Goal: Transaction & Acquisition: Purchase product/service

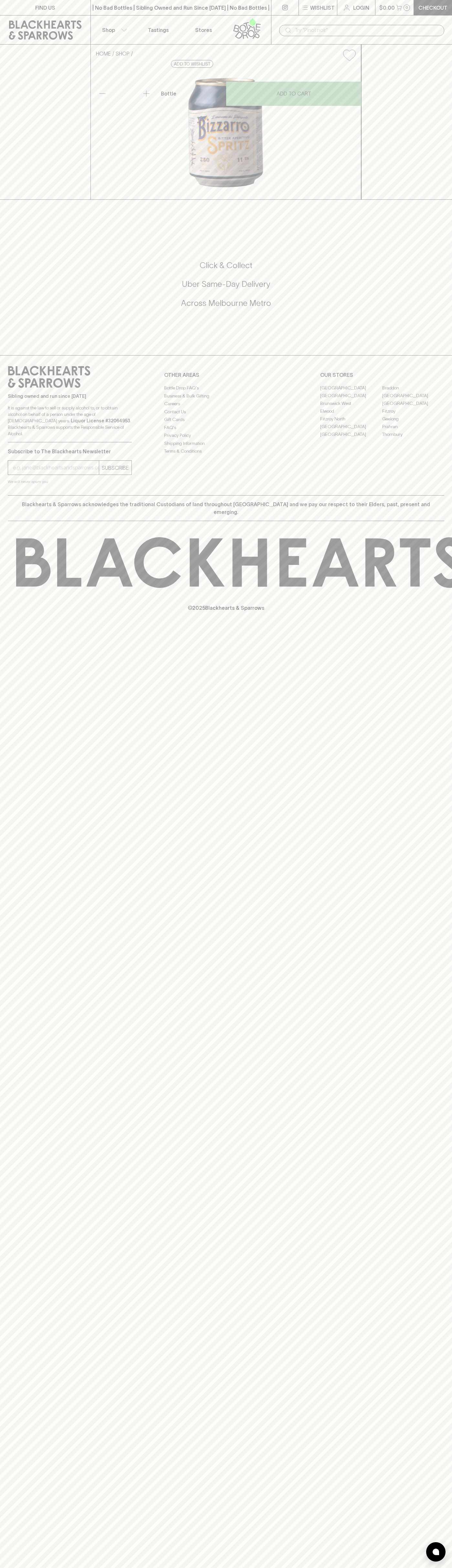
click at [55, 21] on icon at bounding box center [45, 30] width 72 height 19
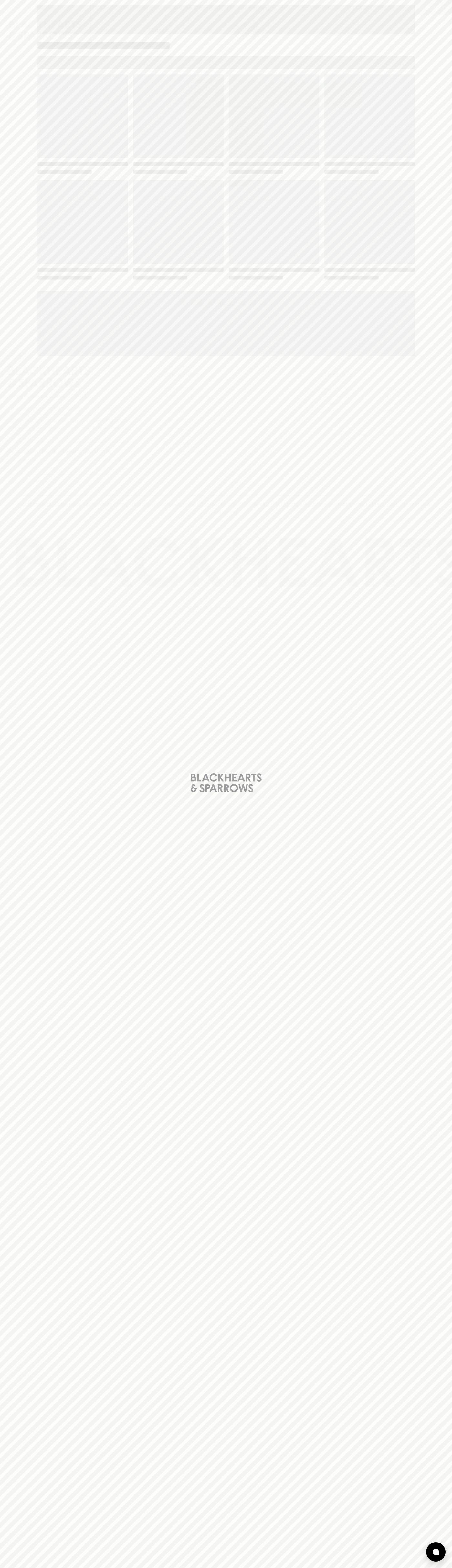
click at [447, 1404] on div "Loading" at bounding box center [226, 784] width 452 height 1568
click at [255, 1567] on html "FIND US | No Bad Bottles | Sibling Owned and Run Since [DATE] | No Bad Bottles …" at bounding box center [226, 784] width 452 height 1568
click at [5, 1096] on div "Loading" at bounding box center [226, 784] width 452 height 1568
